Goal: Navigation & Orientation: Find specific page/section

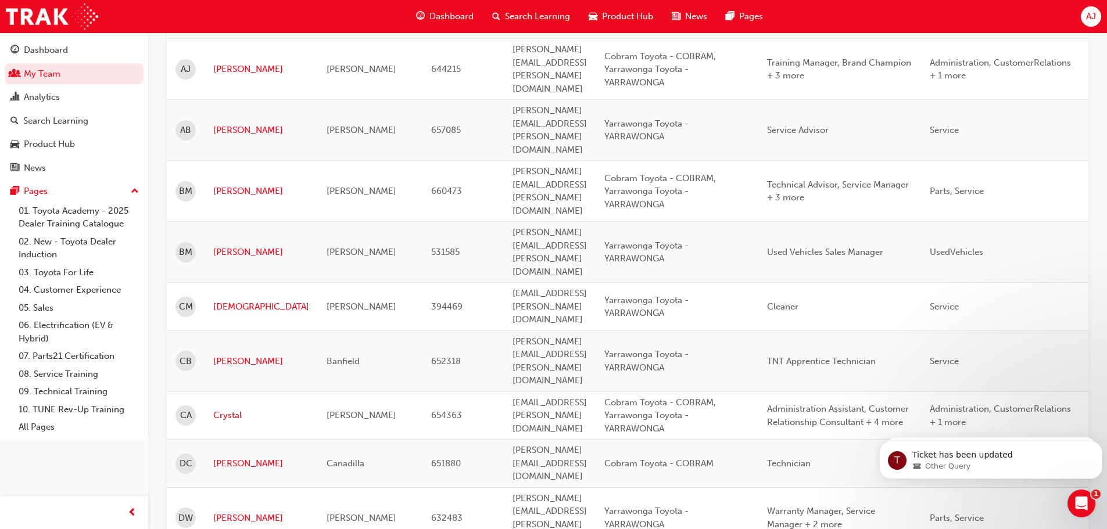
scroll to position [174, 0]
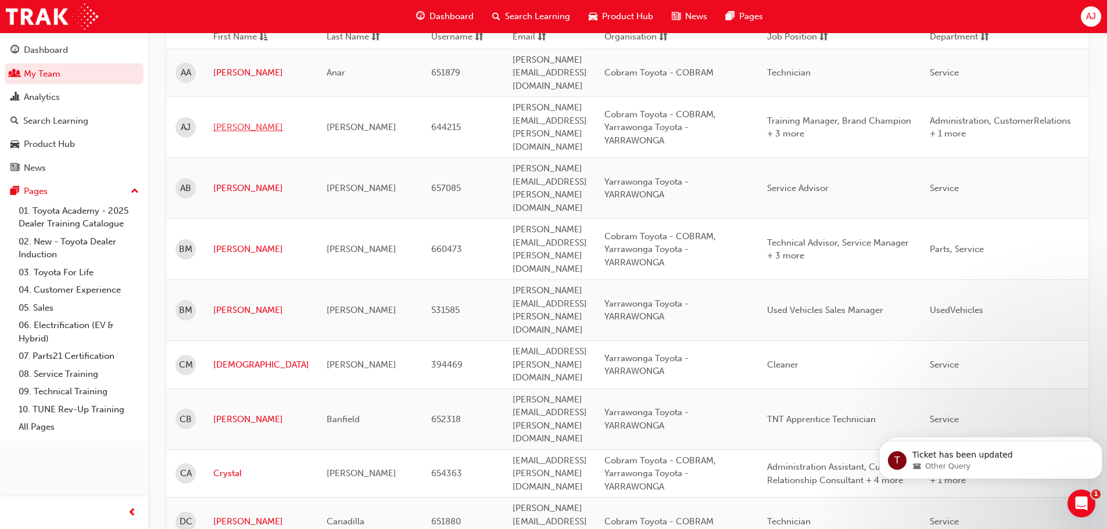
click at [244, 121] on link "[PERSON_NAME]" at bounding box center [261, 127] width 96 height 13
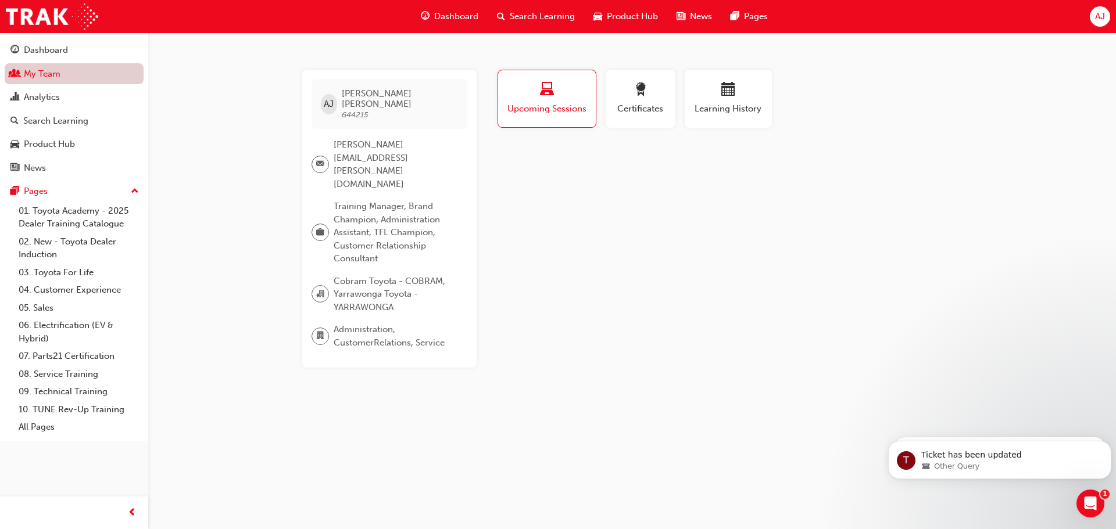
click at [63, 72] on link "My Team" at bounding box center [74, 74] width 139 height 22
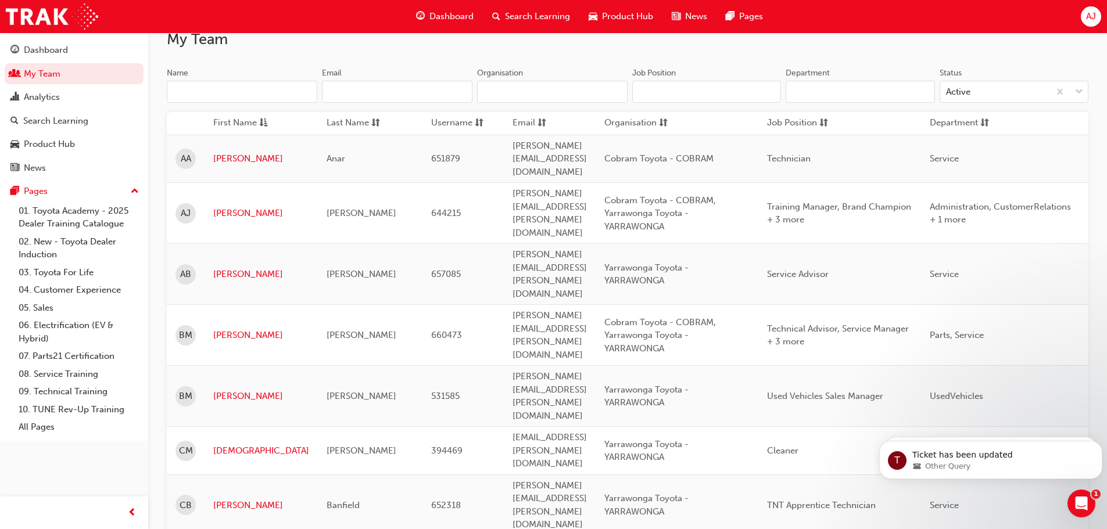
scroll to position [116, 0]
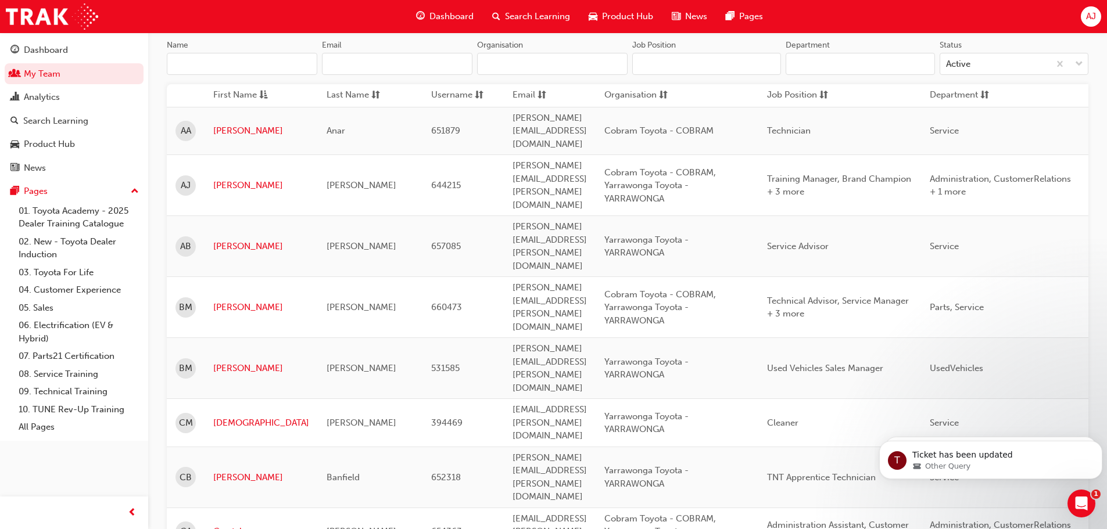
click at [909, 520] on span "Administration Assistant, Customer Relationship Consultant + 4 more" at bounding box center [838, 532] width 142 height 24
click at [224, 525] on link "Crystal" at bounding box center [261, 531] width 96 height 13
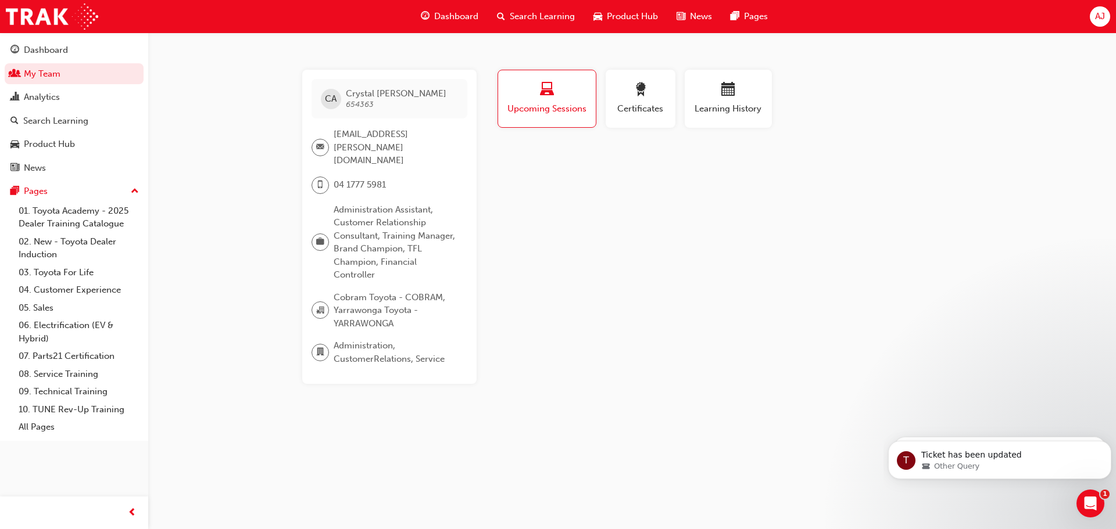
click at [48, 37] on div "Dashboard My Team Analytics Search Learning Product Hub News Pages Pages 01. To…" at bounding box center [74, 237] width 148 height 409
click at [44, 49] on div "Dashboard" at bounding box center [46, 50] width 44 height 13
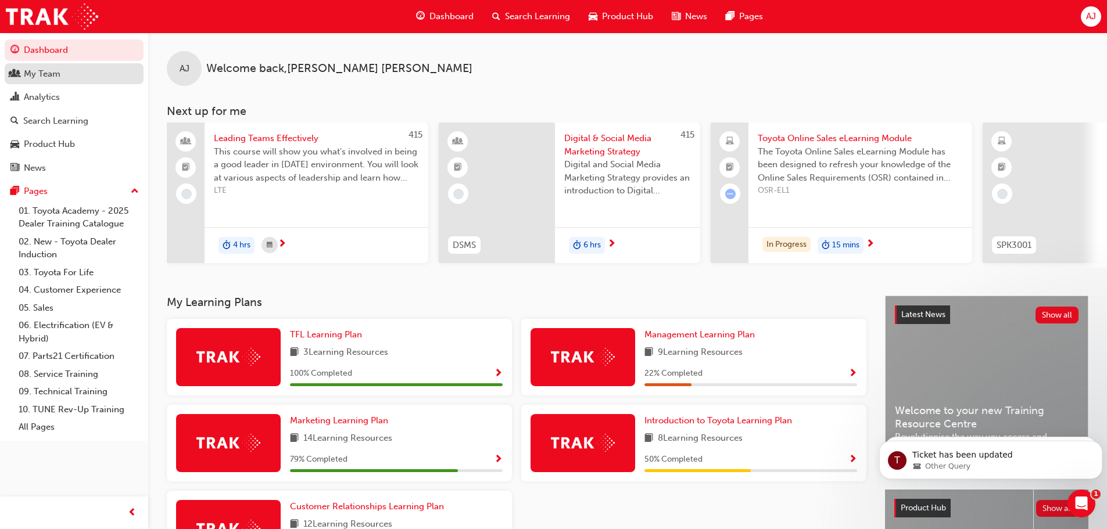
click at [59, 79] on div "My Team" at bounding box center [42, 73] width 37 height 13
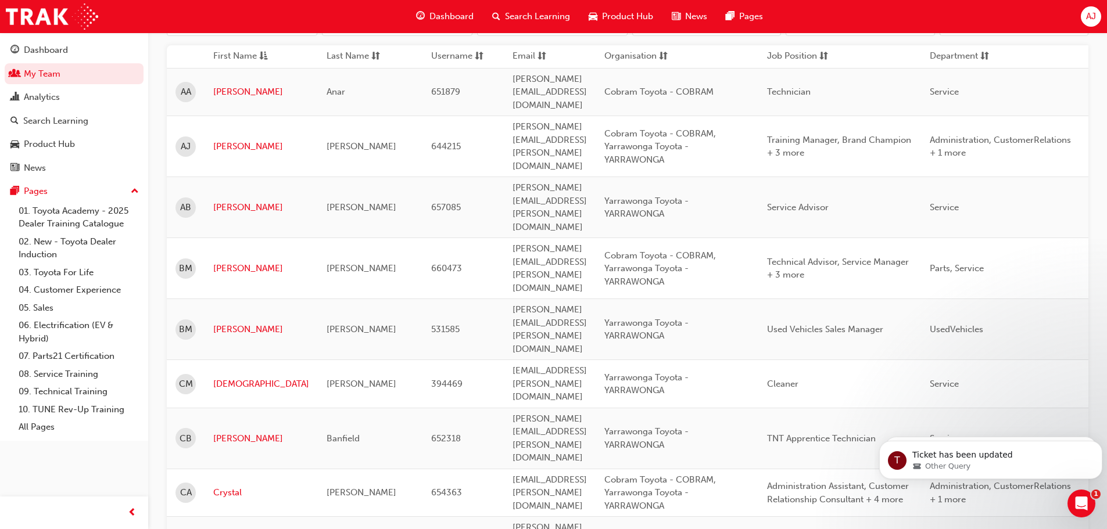
scroll to position [232, 0]
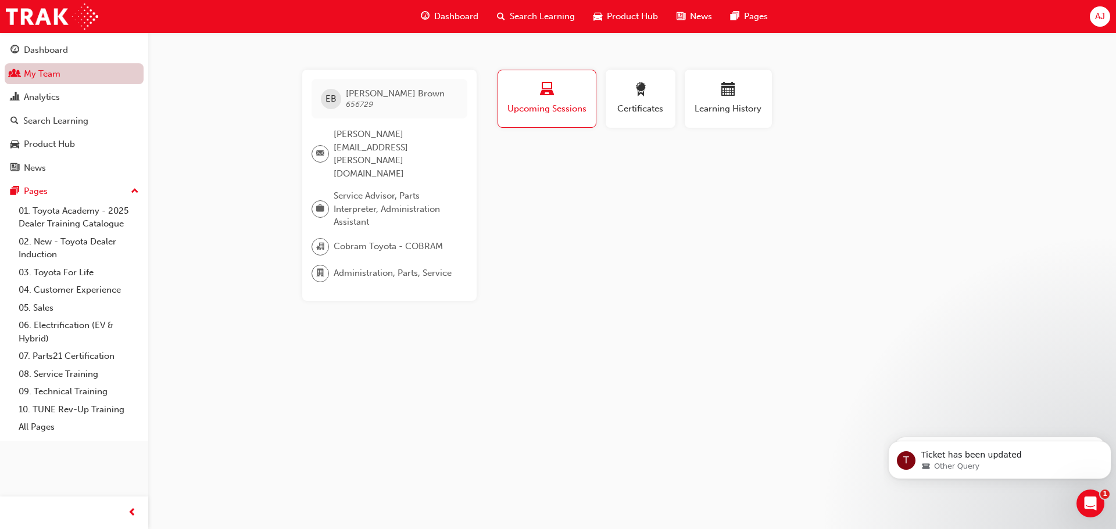
click at [45, 79] on link "My Team" at bounding box center [74, 74] width 139 height 22
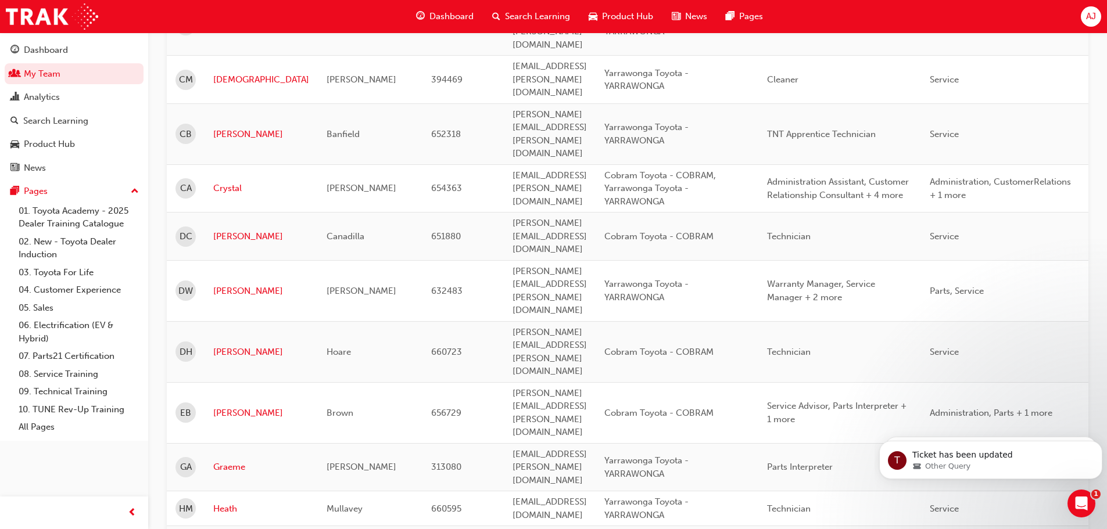
scroll to position [465, 0]
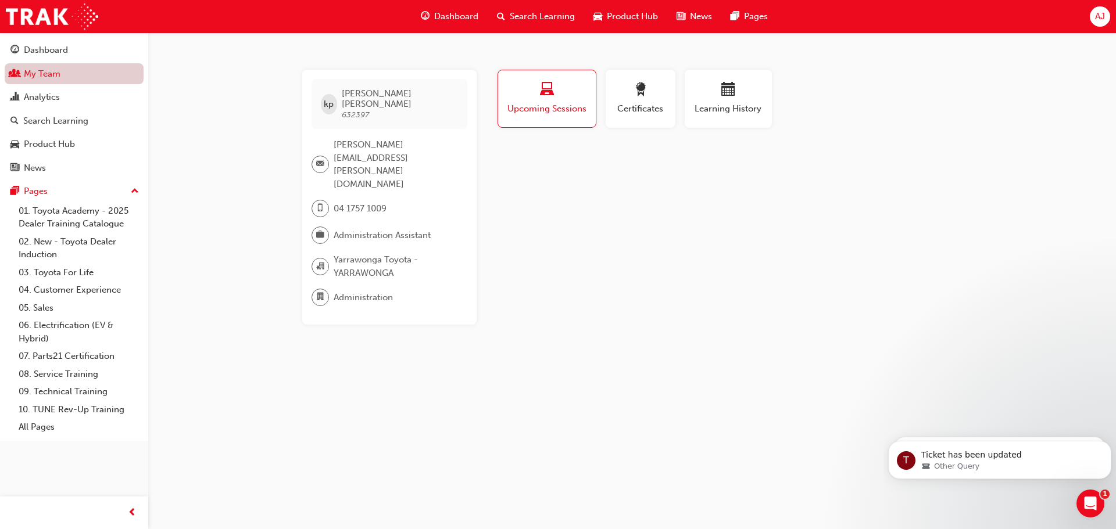
click at [74, 76] on link "My Team" at bounding box center [74, 74] width 139 height 22
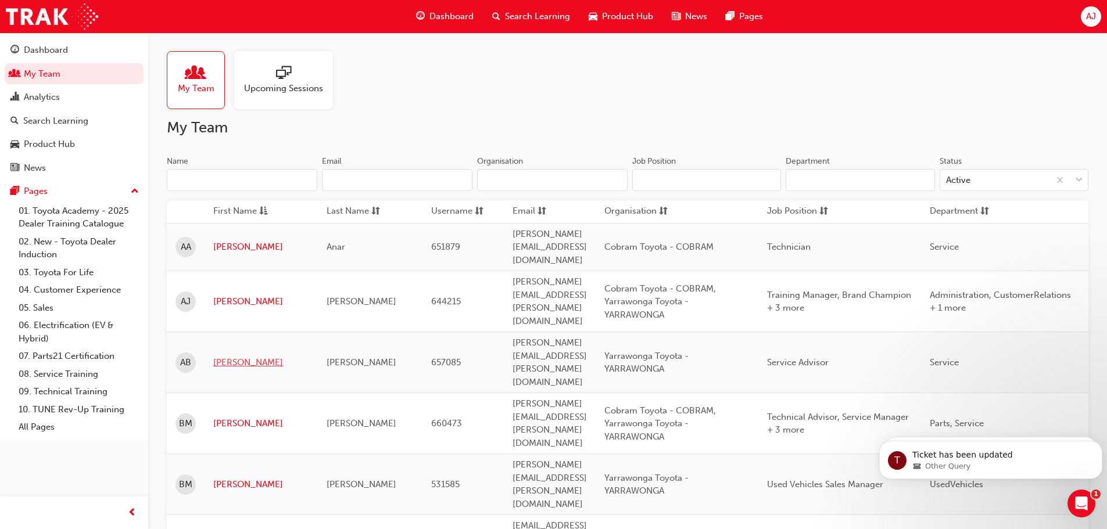
click at [231, 356] on link "[PERSON_NAME]" at bounding box center [261, 362] width 96 height 13
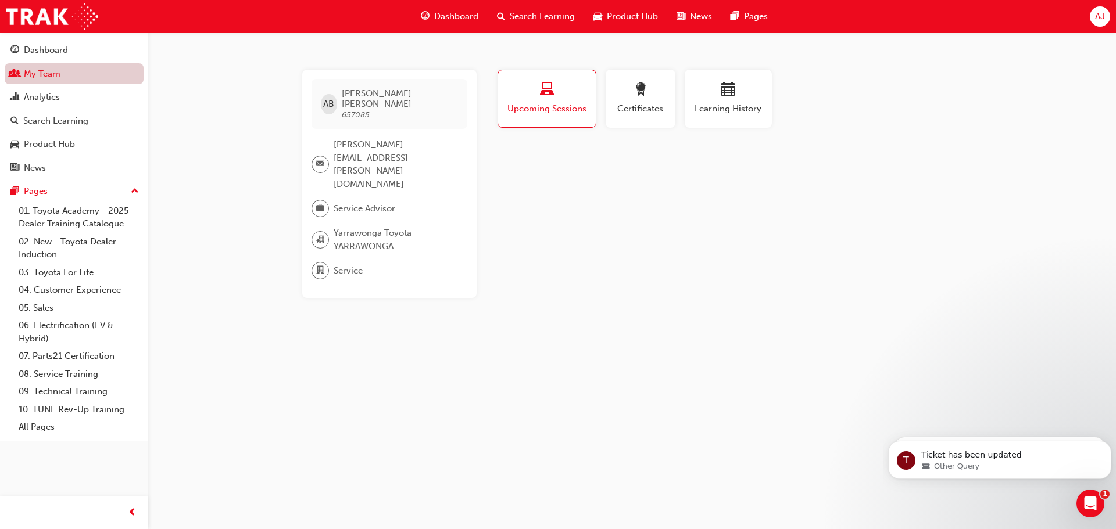
click at [38, 77] on link "My Team" at bounding box center [74, 74] width 139 height 22
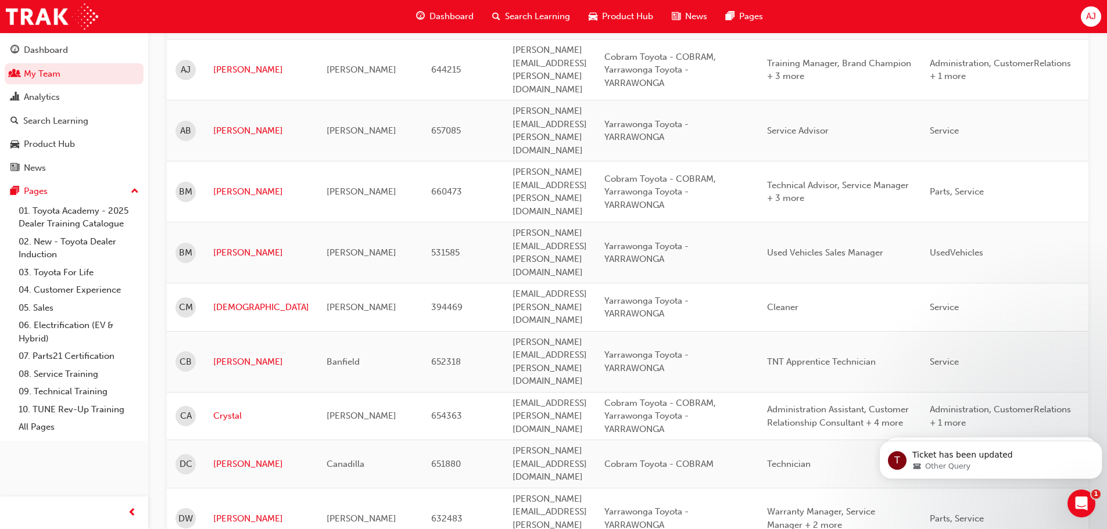
scroll to position [232, 0]
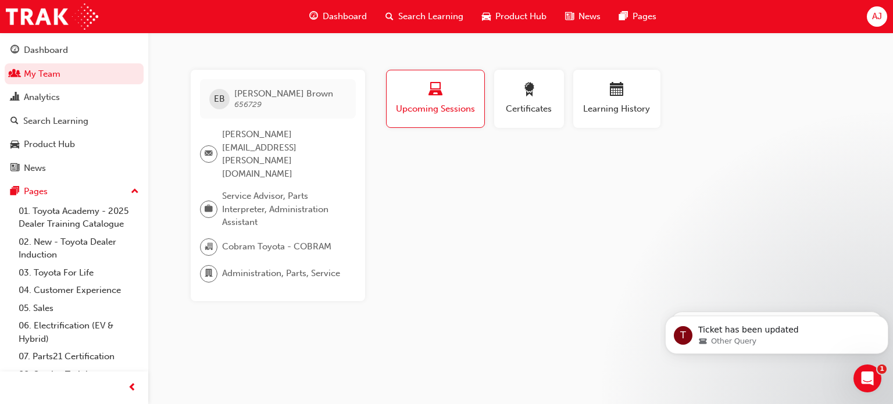
click at [184, 69] on div "EB [PERSON_NAME] 656729 [PERSON_NAME][EMAIL_ADDRESS][PERSON_NAME][DOMAIN_NAME] …" at bounding box center [446, 202] width 893 height 404
click at [52, 73] on link "My Team" at bounding box center [74, 74] width 139 height 22
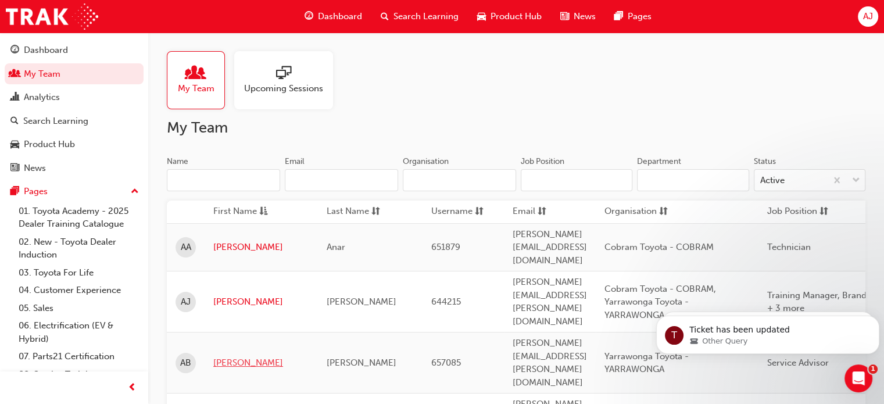
click at [227, 356] on link "[PERSON_NAME]" at bounding box center [261, 362] width 96 height 13
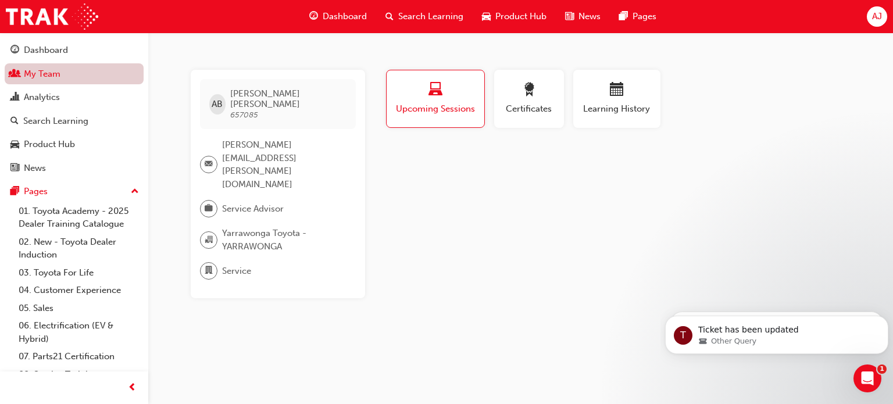
click at [65, 75] on link "My Team" at bounding box center [74, 74] width 139 height 22
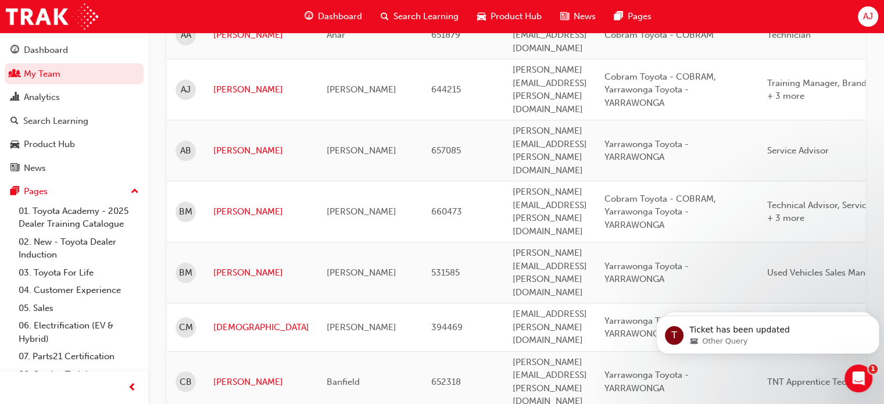
scroll to position [291, 0]
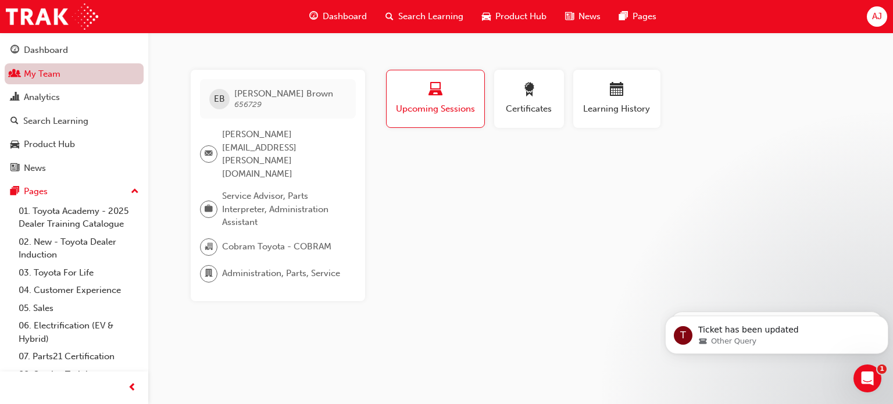
click at [63, 74] on link "My Team" at bounding box center [74, 74] width 139 height 22
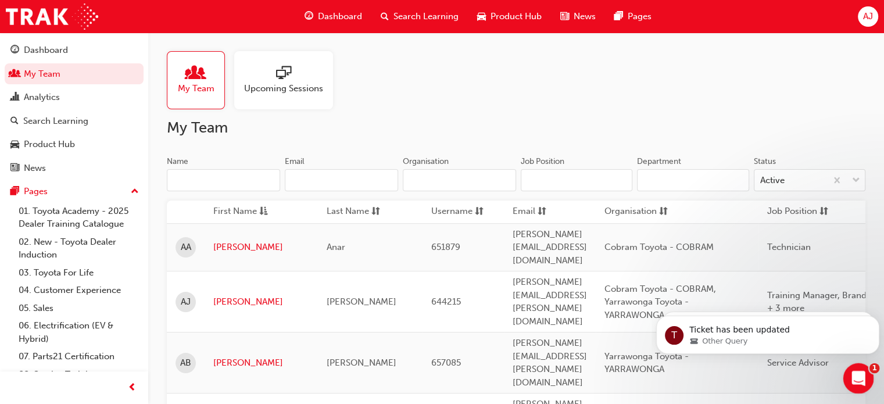
click at [863, 373] on icon "Open Intercom Messenger" at bounding box center [856, 376] width 19 height 19
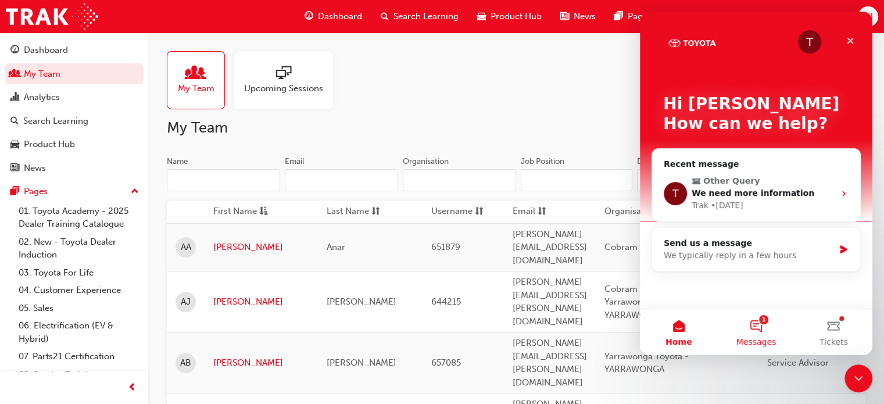
click at [757, 335] on button "1 Messages" at bounding box center [755, 332] width 77 height 46
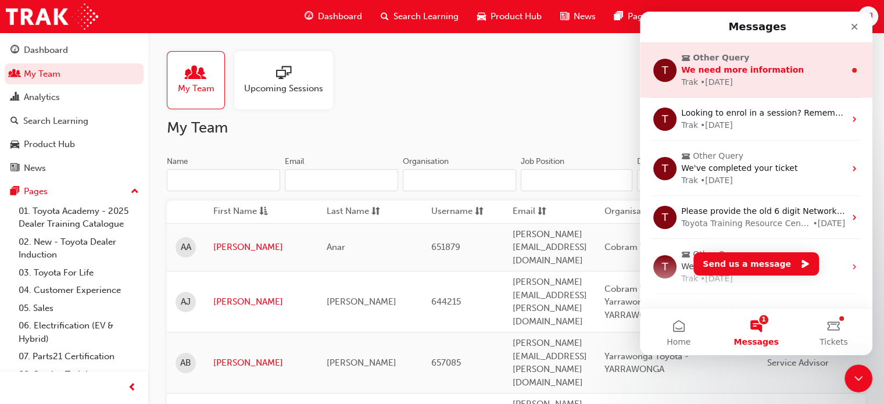
click at [741, 68] on span "We need more information" at bounding box center [742, 69] width 123 height 9
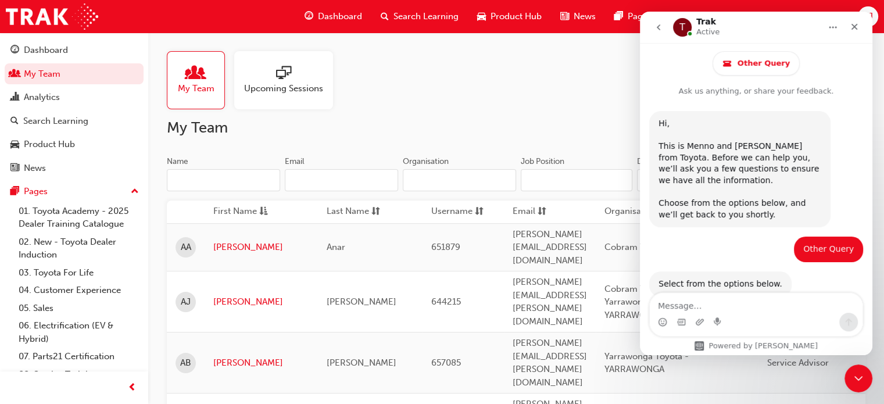
scroll to position [53, 0]
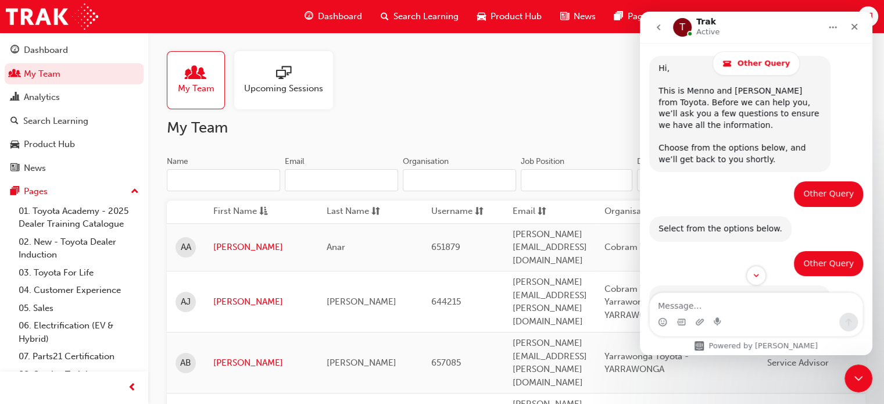
click at [657, 24] on icon "go back" at bounding box center [658, 27] width 9 height 9
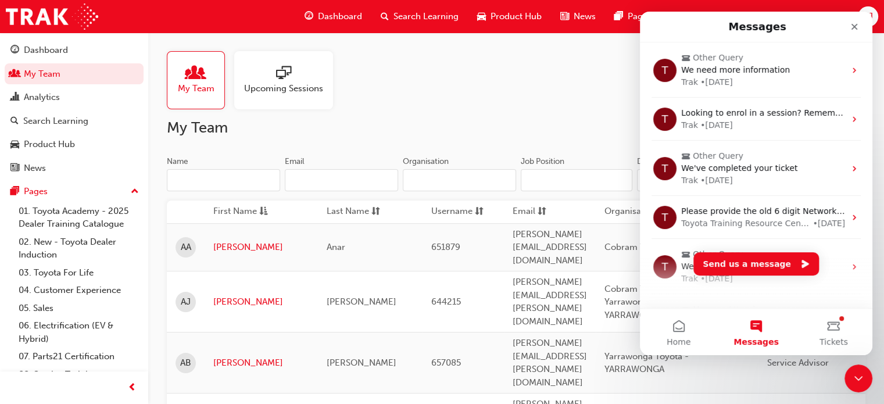
scroll to position [0, 0]
click at [861, 378] on icon "Close Intercom Messenger" at bounding box center [857, 377] width 14 height 14
